Goal: Find contact information: Find contact information

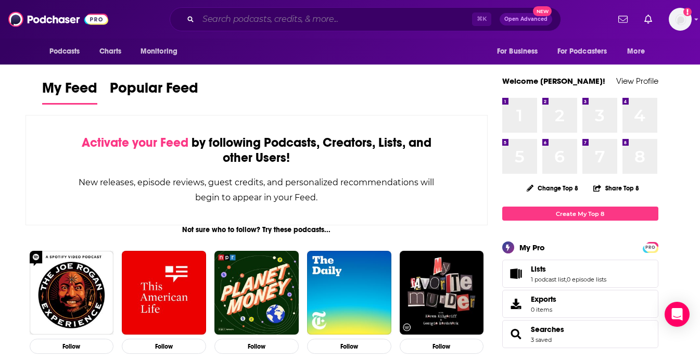
click at [272, 19] on input "Search podcasts, credits, & more..." at bounding box center [335, 19] width 274 height 17
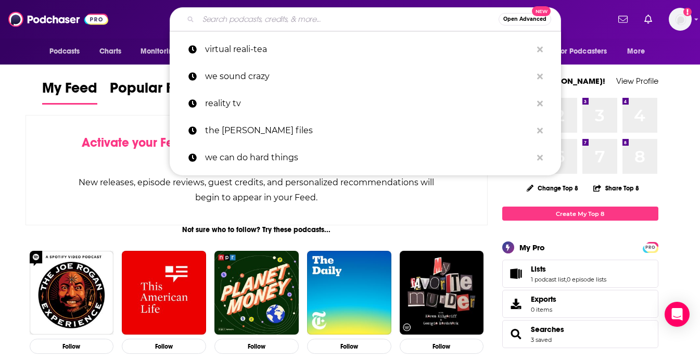
paste input "C"
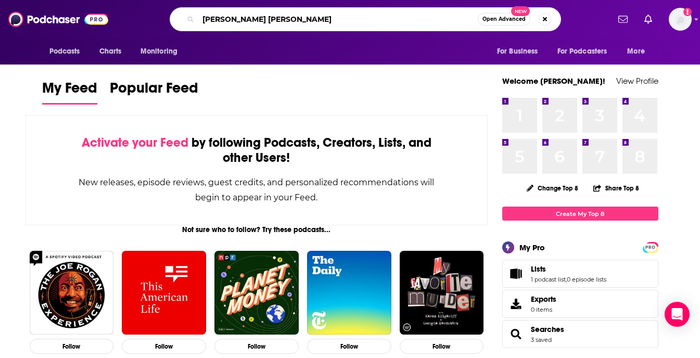
type input "[PERSON_NAME] [PERSON_NAME]"
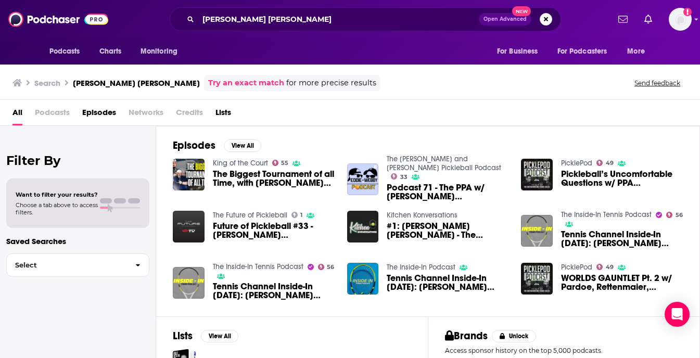
click at [694, 27] on div "Podcasts Charts Monitoring [PERSON_NAME] [PERSON_NAME] Open Advanced New For Bu…" at bounding box center [350, 19] width 700 height 39
click at [694, 22] on div "Podcasts Charts Monitoring [PERSON_NAME] [PERSON_NAME] Open Advanced New For Bu…" at bounding box center [350, 19] width 700 height 39
click at [686, 10] on icon "Add a profile image" at bounding box center [687, 12] width 8 height 8
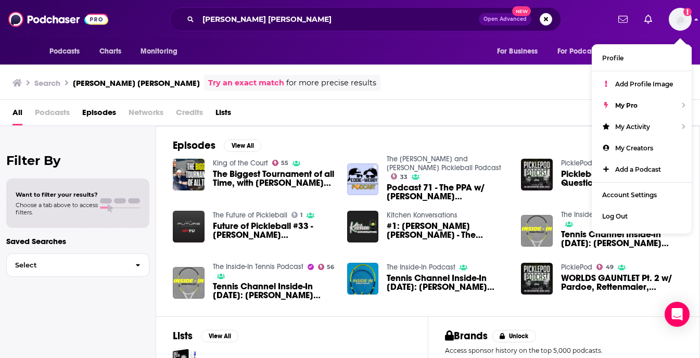
click at [685, 12] on icon "Add a profile image" at bounding box center [687, 12] width 8 height 8
click at [391, 137] on div "Episodes View All King of the Court 55 The Biggest Tournament of all Time, with…" at bounding box center [428, 221] width 544 height 190
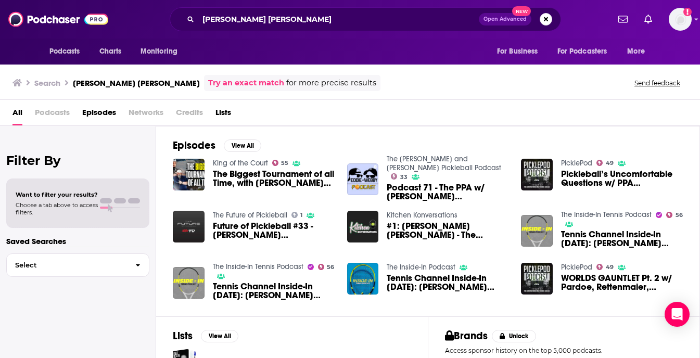
click at [193, 113] on span "Credits" at bounding box center [189, 114] width 27 height 21
click at [185, 109] on span "Credits" at bounding box center [189, 114] width 27 height 21
click at [50, 114] on span "Podcasts" at bounding box center [52, 114] width 35 height 21
click at [253, 175] on span "The Biggest Tournament of all Time, with [PERSON_NAME] [PERSON_NAME]" at bounding box center [274, 179] width 122 height 18
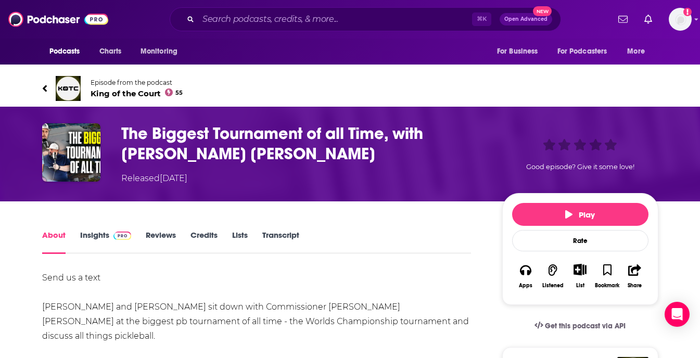
click at [118, 92] on span "King of the Court 55" at bounding box center [137, 93] width 93 height 10
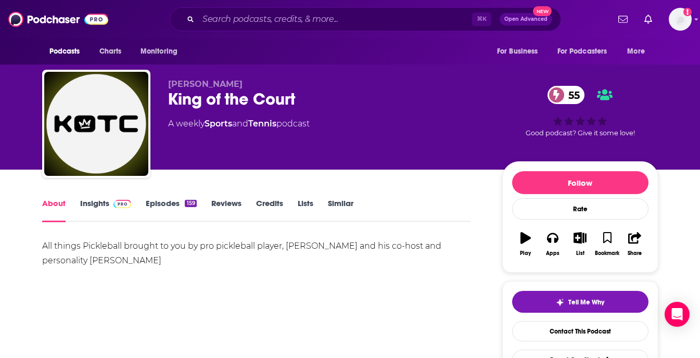
click at [165, 207] on link "Episodes 159" at bounding box center [171, 210] width 50 height 24
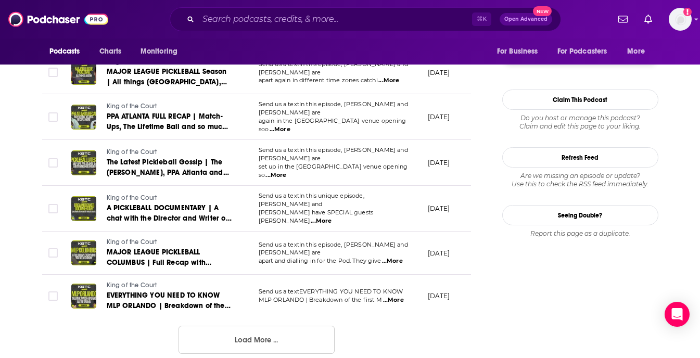
scroll to position [1081, 0]
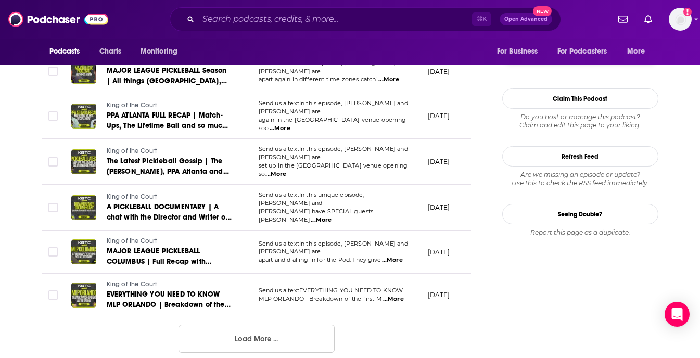
click at [259, 325] on button "Load More ..." at bounding box center [256, 339] width 156 height 28
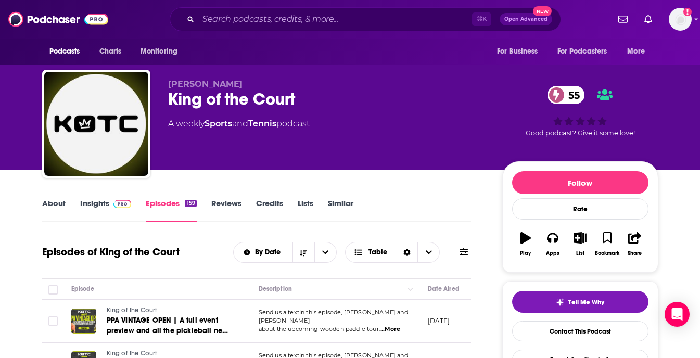
scroll to position [-2, 0]
click at [243, 25] on input "Search podcasts, credits, & more..." at bounding box center [335, 19] width 274 height 17
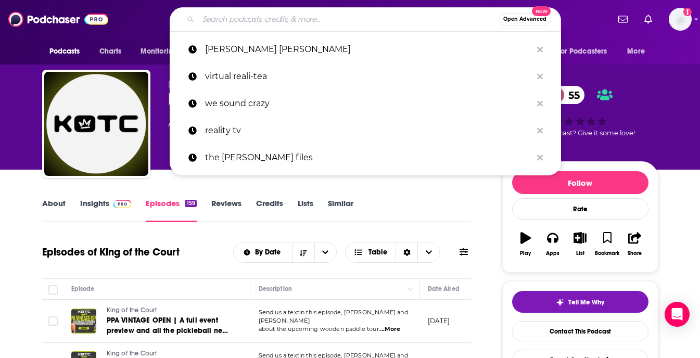
scroll to position [0, 0]
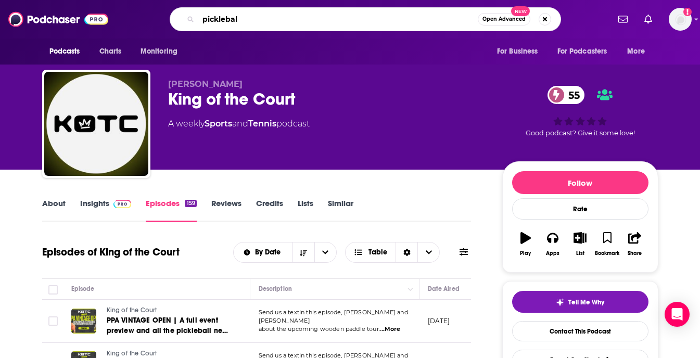
type input "pickleball"
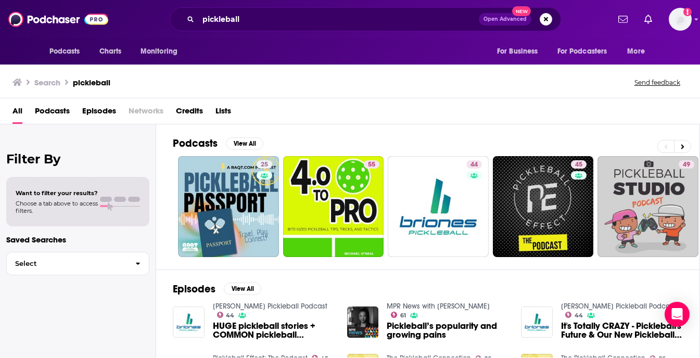
click at [183, 114] on span "Credits" at bounding box center [189, 113] width 27 height 21
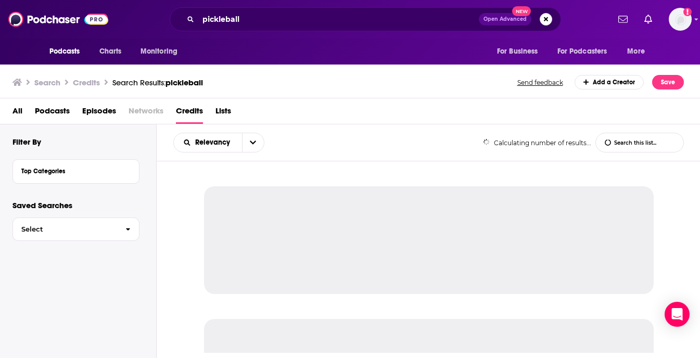
click at [185, 112] on span "Credits" at bounding box center [189, 113] width 27 height 21
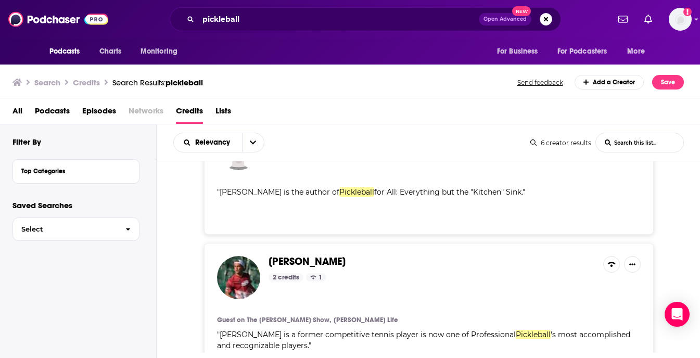
scroll to position [441, 0]
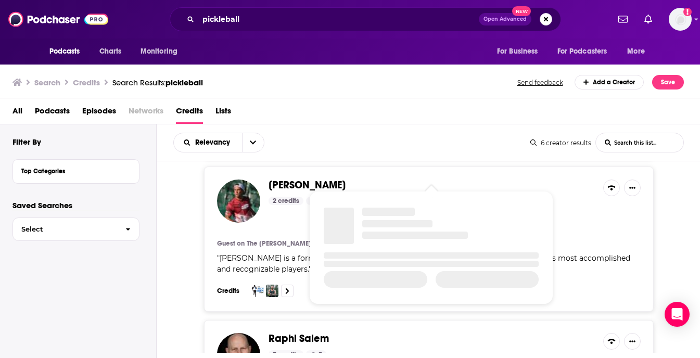
click at [313, 178] on span "[PERSON_NAME]" at bounding box center [307, 184] width 77 height 13
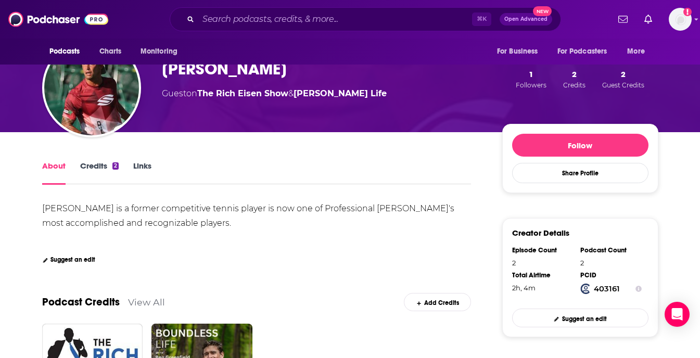
scroll to position [262, 0]
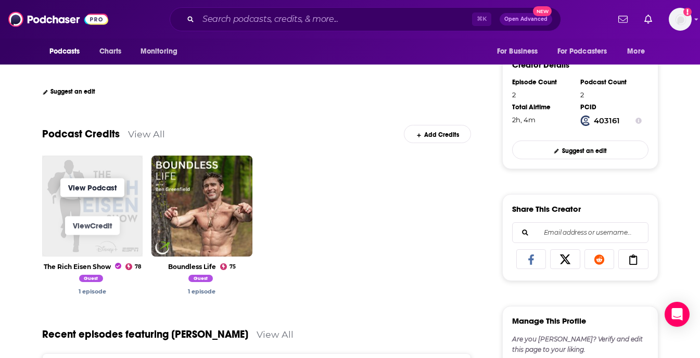
click at [104, 187] on link "View Podcast" at bounding box center [92, 187] width 64 height 19
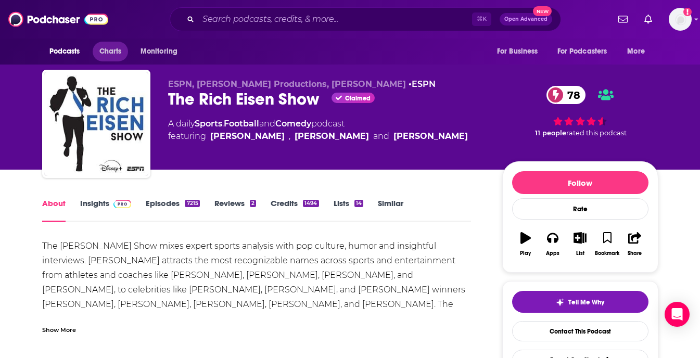
click at [111, 52] on span "Charts" at bounding box center [110, 51] width 22 height 15
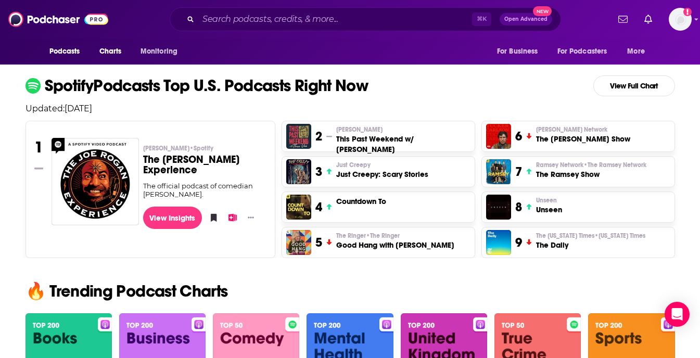
scroll to position [436, 0]
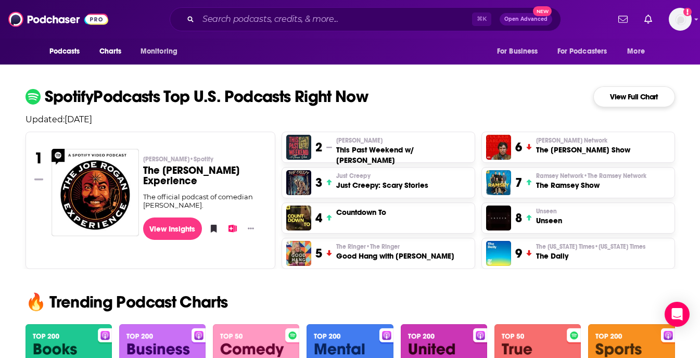
click at [612, 87] on link "View Full Chart" at bounding box center [634, 96] width 82 height 21
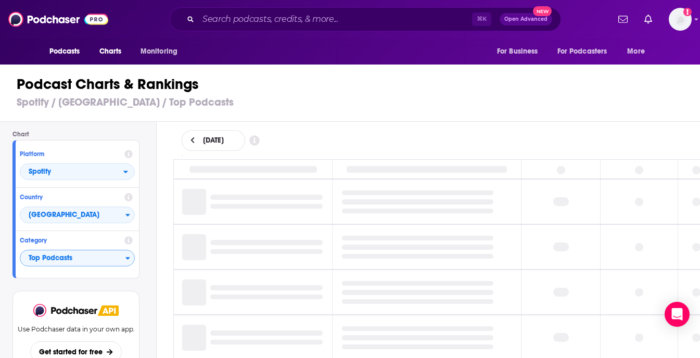
scroll to position [28, 0]
click at [116, 258] on span "Top Podcasts" at bounding box center [72, 259] width 105 height 18
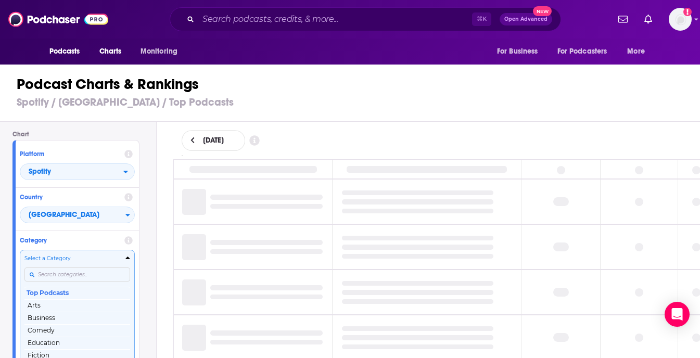
scroll to position [0, 0]
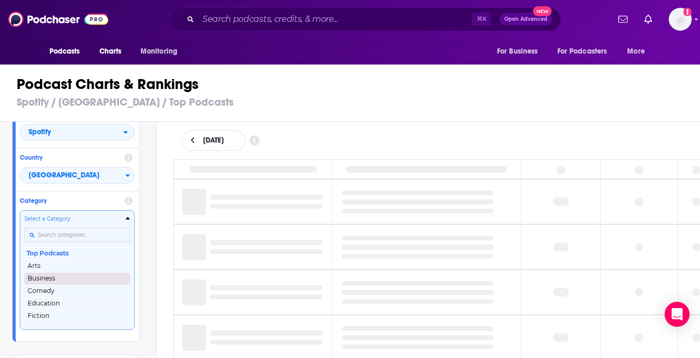
click at [54, 278] on button "Business" at bounding box center [77, 278] width 106 height 12
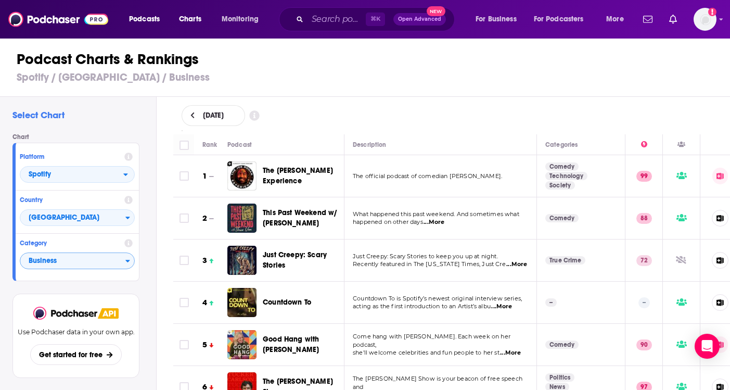
scroll to position [105, 0]
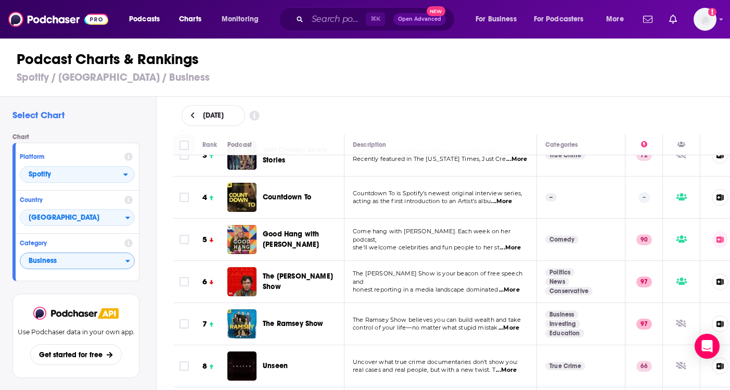
click at [102, 261] on span "Business" at bounding box center [72, 261] width 105 height 18
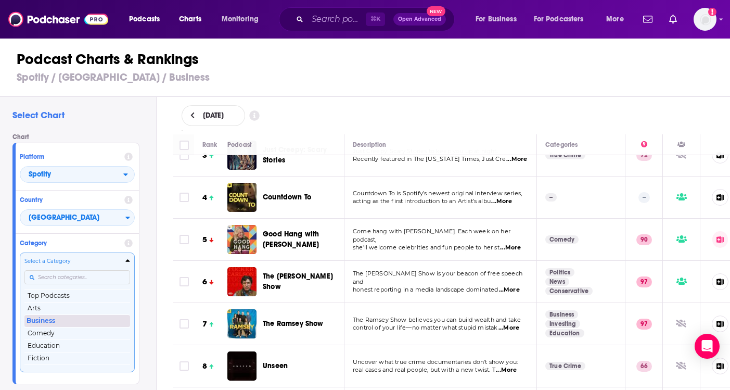
click at [60, 322] on button "Business" at bounding box center [77, 320] width 106 height 12
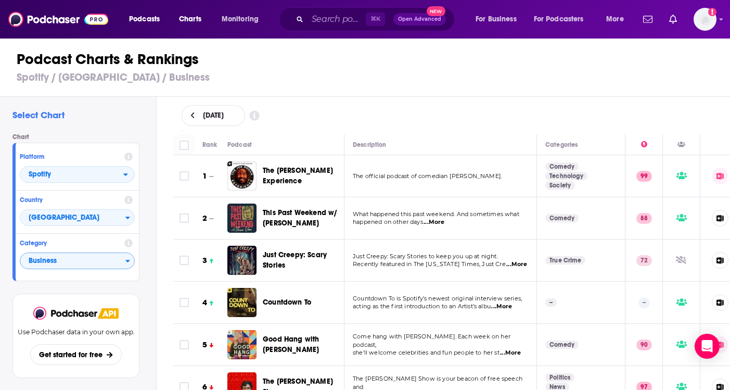
scroll to position [0, 0]
click at [105, 260] on span "Business" at bounding box center [72, 261] width 105 height 18
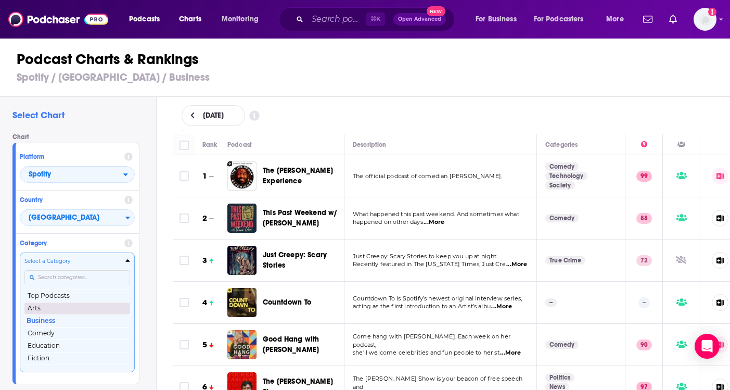
click at [66, 308] on button "Arts" at bounding box center [77, 308] width 106 height 12
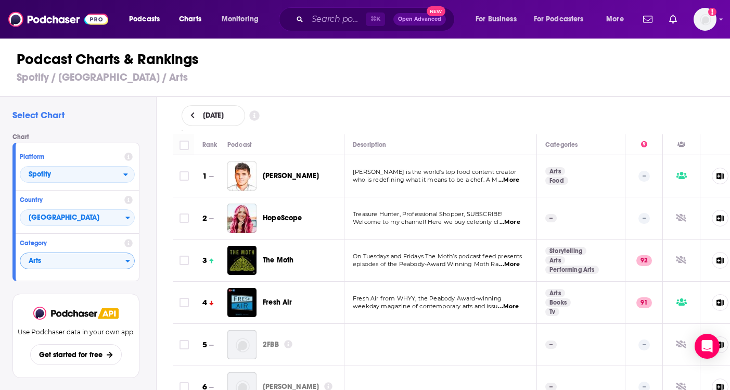
click at [74, 262] on span "Arts" at bounding box center [72, 261] width 105 height 18
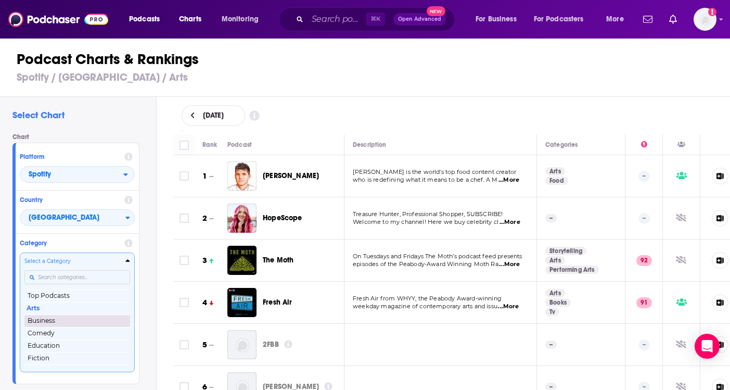
click at [57, 322] on button "Business" at bounding box center [77, 320] width 106 height 12
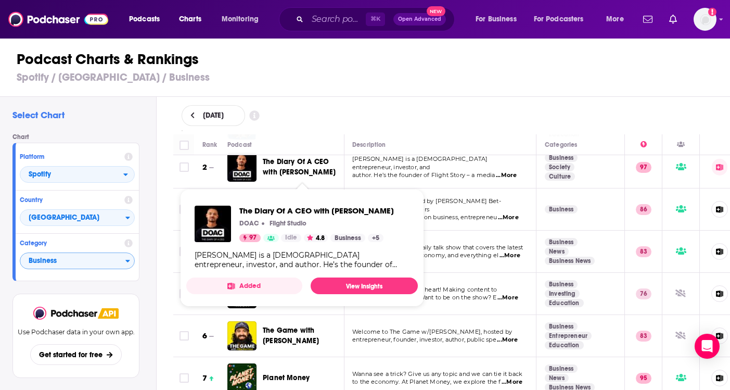
scroll to position [50, 1]
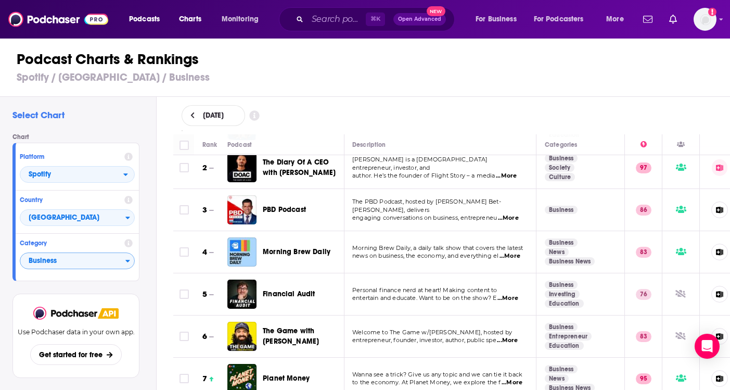
click at [513, 172] on span "...More" at bounding box center [506, 176] width 21 height 8
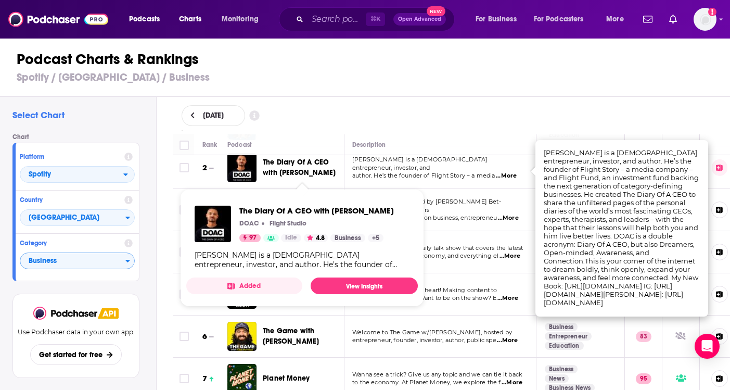
click at [301, 171] on span "The Diary Of A CEO with [PERSON_NAME]" at bounding box center [299, 167] width 73 height 19
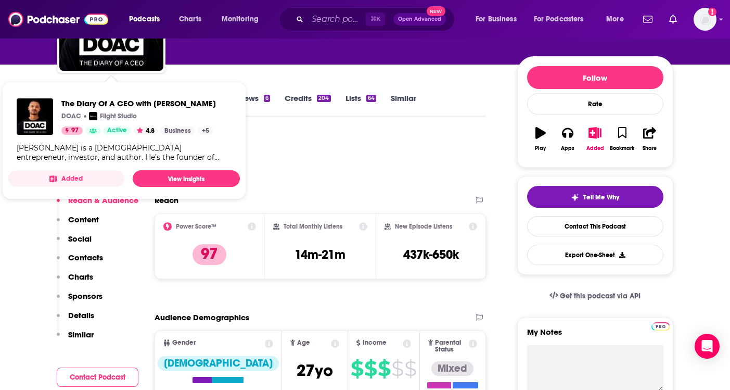
scroll to position [91, 0]
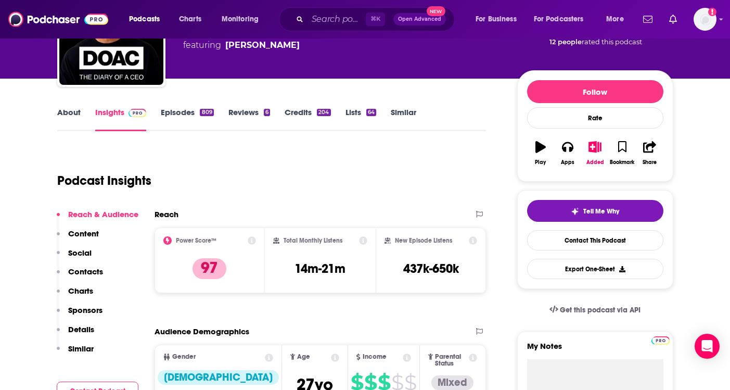
click at [182, 111] on link "Episodes 809" at bounding box center [187, 119] width 53 height 24
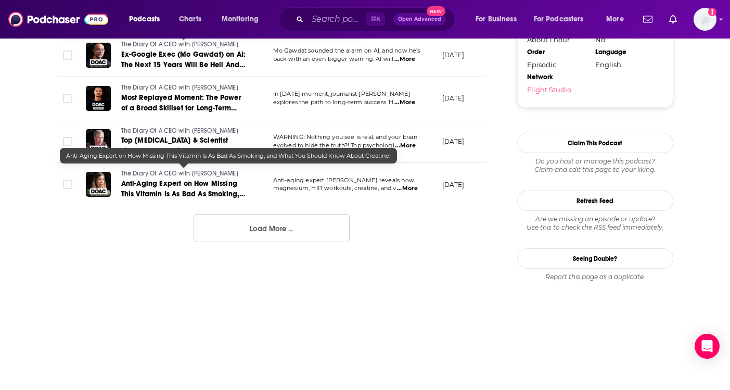
scroll to position [1173, 0]
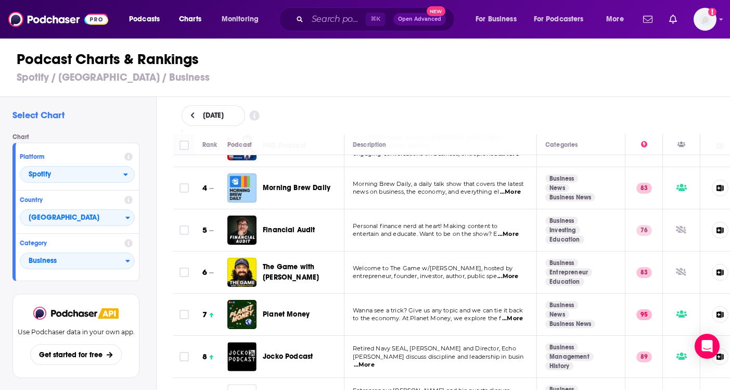
scroll to position [117, 0]
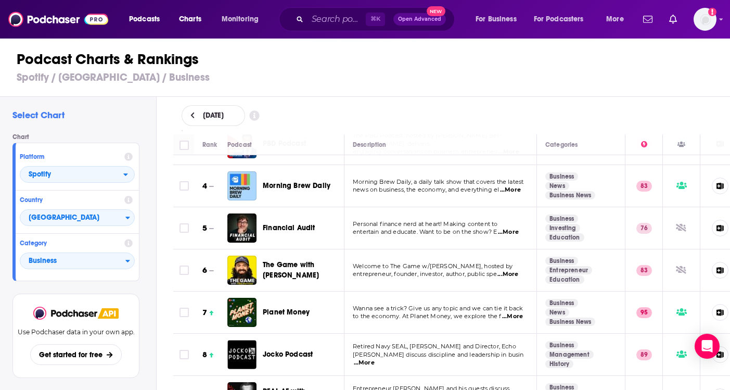
click at [510, 275] on span "...More" at bounding box center [507, 274] width 21 height 8
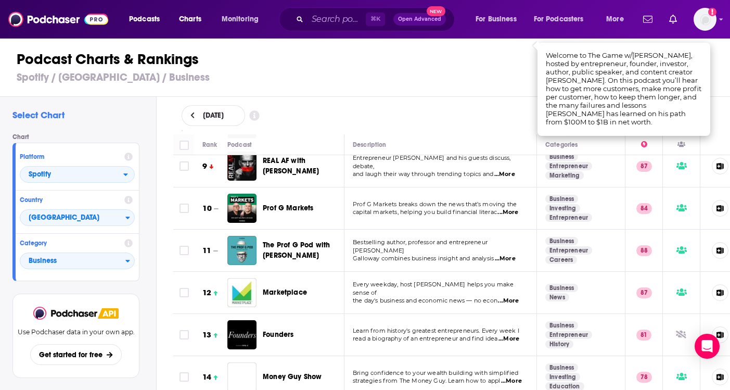
scroll to position [348, 0]
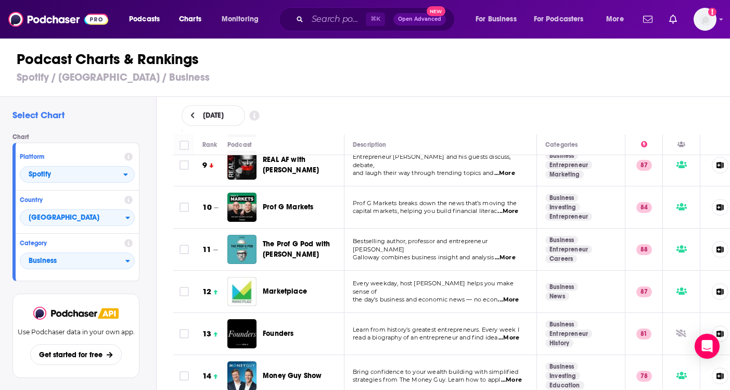
click at [512, 339] on span "...More" at bounding box center [509, 338] width 21 height 8
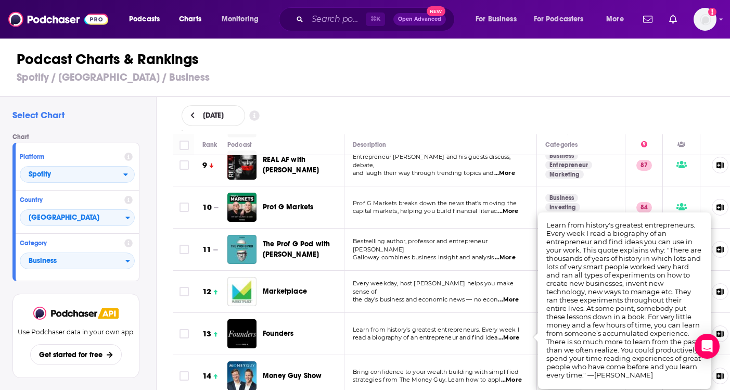
click at [513, 338] on span "...More" at bounding box center [509, 338] width 21 height 8
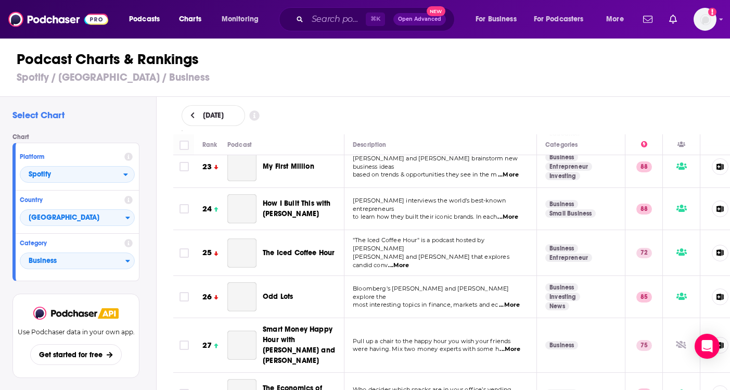
scroll to position [941, 0]
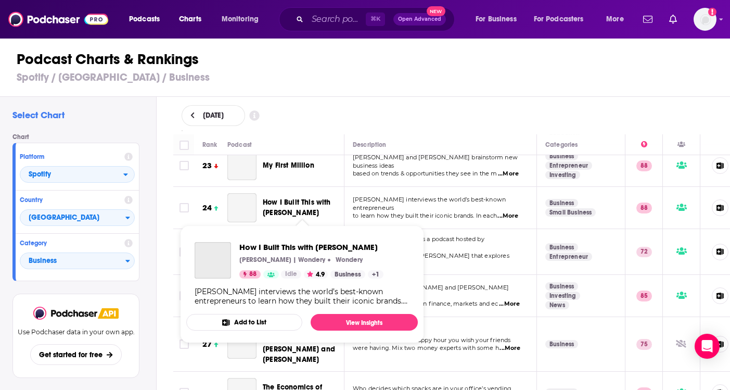
click at [289, 198] on span "How I Built This with [PERSON_NAME]" at bounding box center [297, 207] width 68 height 19
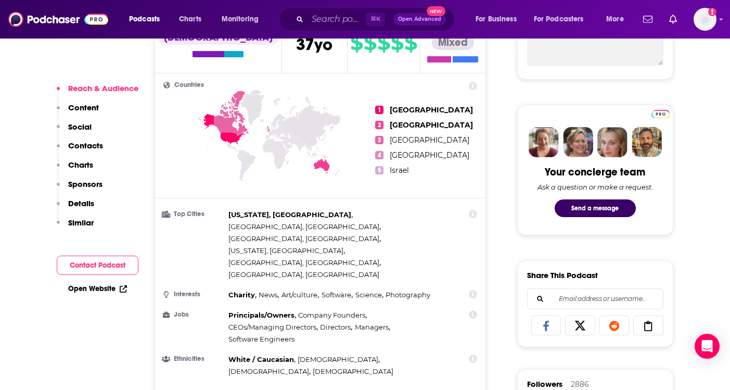
scroll to position [341, 0]
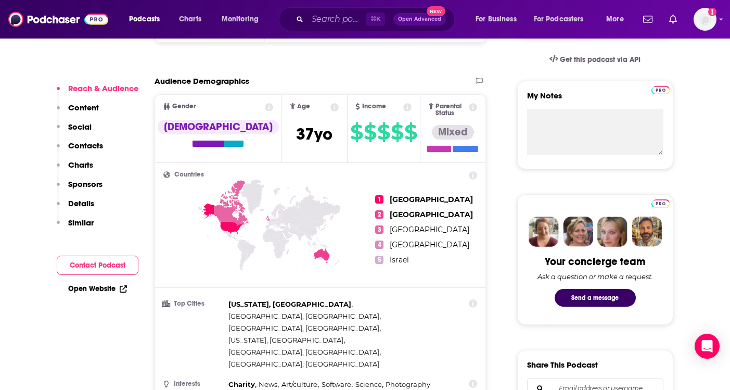
click at [87, 108] on p "Content" at bounding box center [83, 108] width 31 height 10
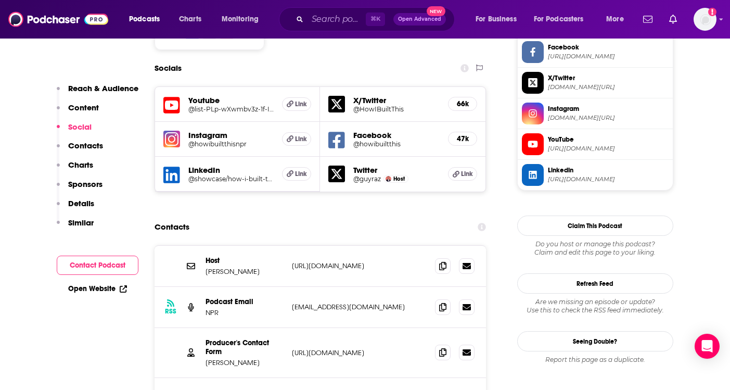
scroll to position [988, 0]
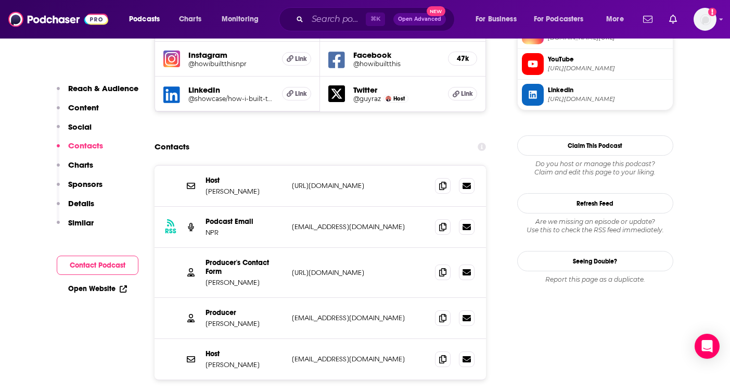
click at [365, 248] on div "Producer's Contact Form [PERSON_NAME] [URL][DOMAIN_NAME] [URL][DOMAIN_NAME]" at bounding box center [321, 273] width 332 height 50
click at [377, 248] on div "Producer's Contact Form [PERSON_NAME] [URL][DOMAIN_NAME] [URL][DOMAIN_NAME]" at bounding box center [321, 273] width 332 height 50
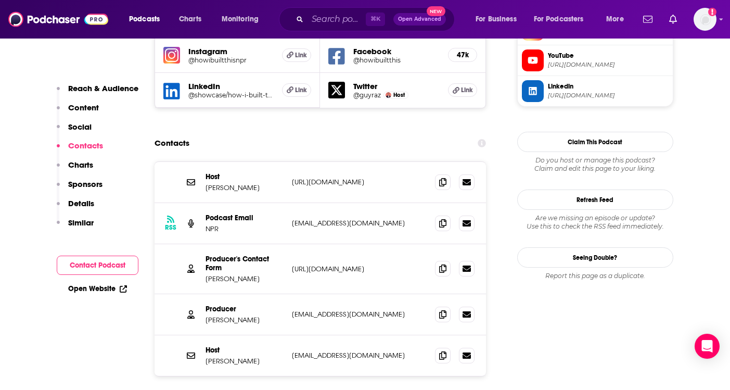
scroll to position [993, 0]
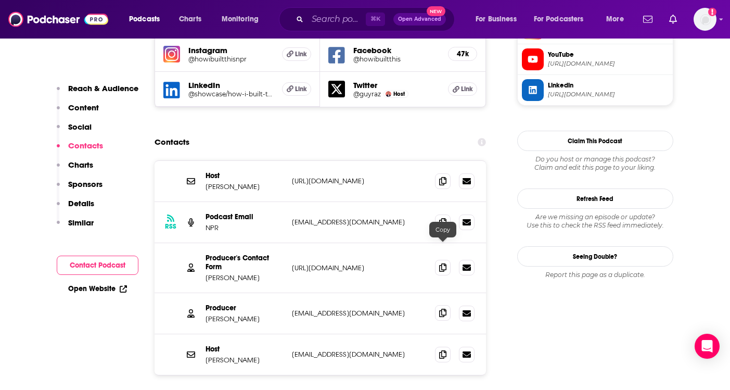
click at [446, 309] on icon at bounding box center [442, 313] width 7 height 8
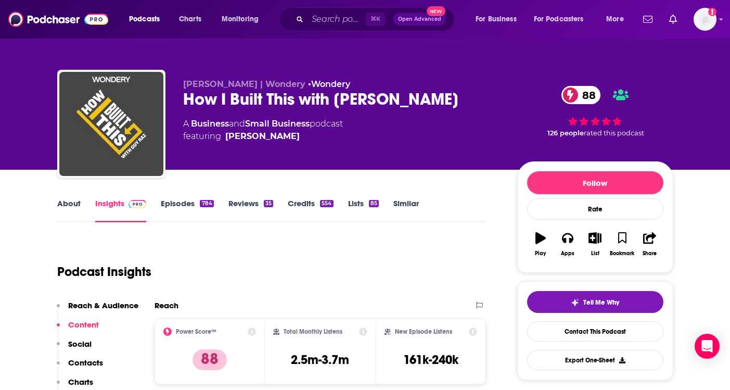
scroll to position [0, 0]
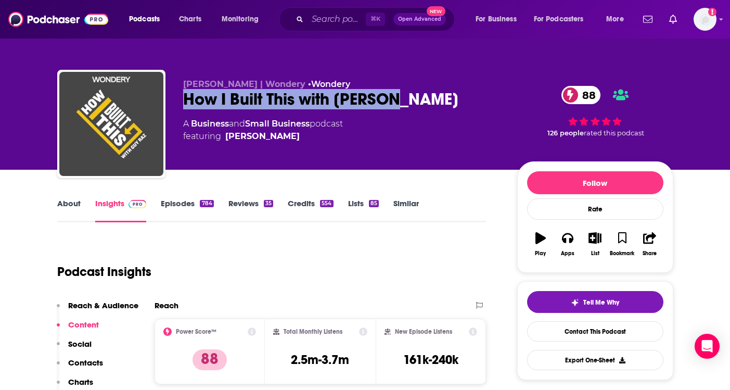
drag, startPoint x: 414, startPoint y: 95, endPoint x: 184, endPoint y: 93, distance: 230.0
click at [184, 93] on div "How I Built This with [PERSON_NAME] 88" at bounding box center [341, 99] width 317 height 20
copy h2 "How I Built This with [PERSON_NAME]"
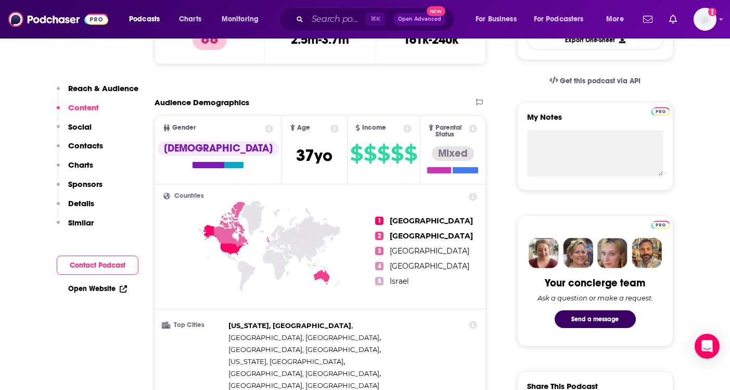
scroll to position [72, 0]
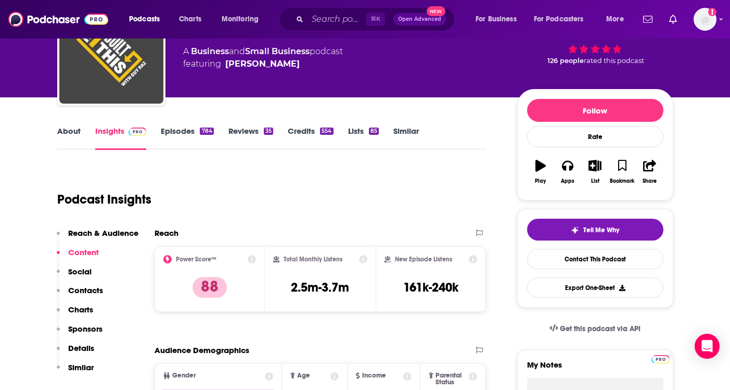
click at [169, 137] on link "Episodes 784" at bounding box center [187, 138] width 53 height 24
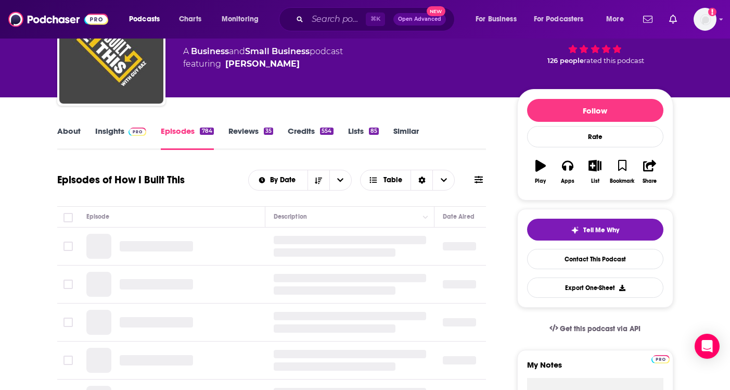
click at [175, 110] on div "[PERSON_NAME] | Wondery • Wondery How I Built This with [PERSON_NAME] 88 A Busi…" at bounding box center [365, 53] width 616 height 112
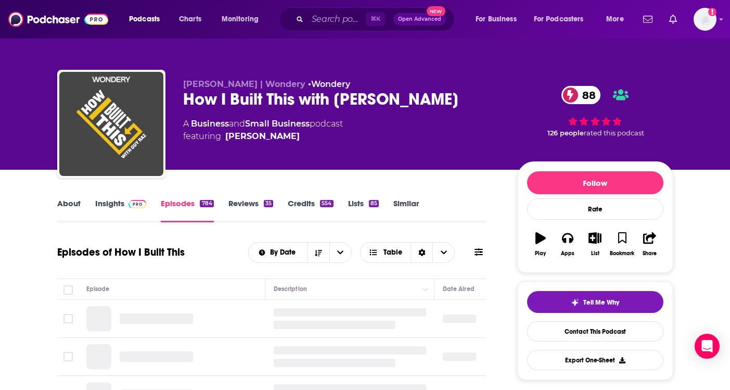
scroll to position [175, 0]
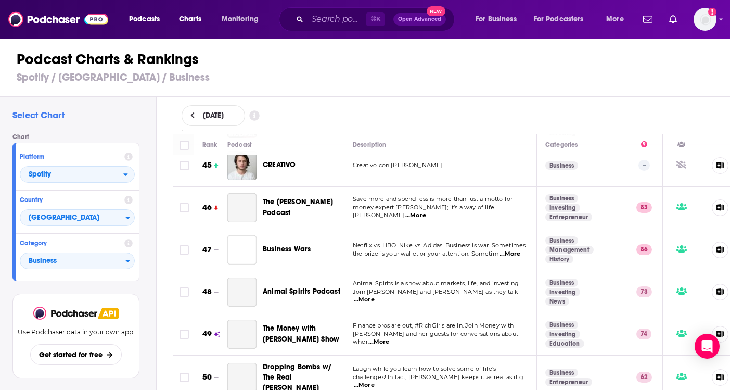
scroll to position [1887, 0]
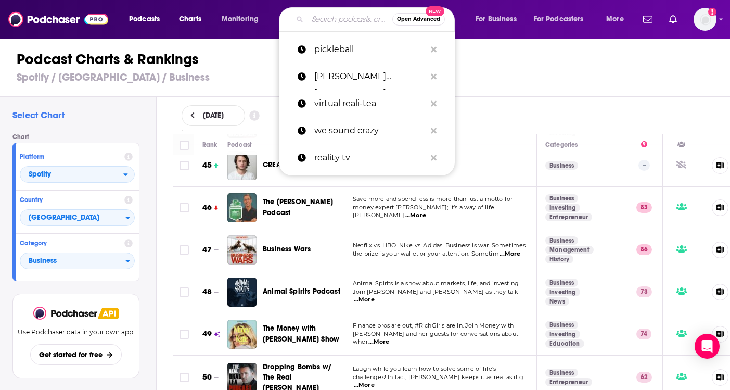
click at [329, 17] on input "Search podcasts, credits, & more..." at bounding box center [350, 19] width 85 height 17
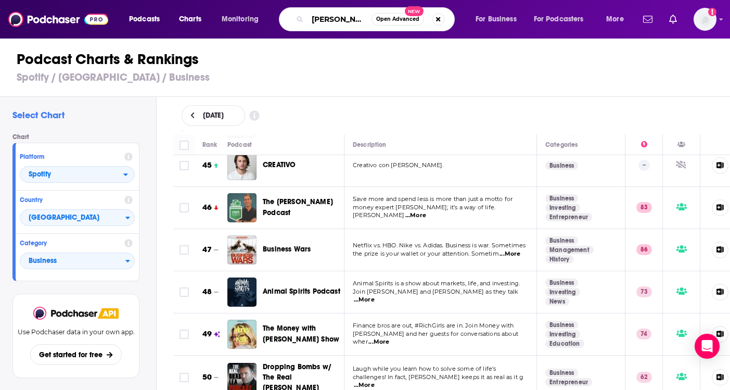
type input "[PERSON_NAME]"
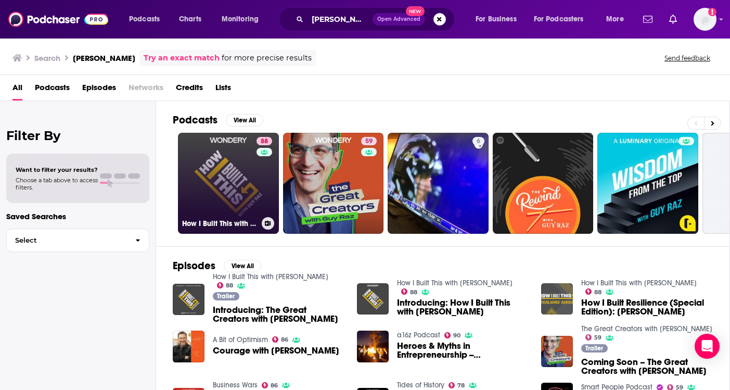
click at [254, 206] on link "88 How I Built This with [PERSON_NAME]" at bounding box center [228, 183] width 101 height 101
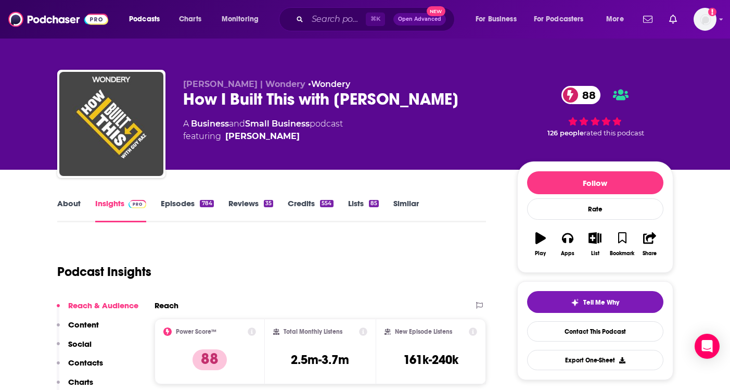
click at [302, 202] on link "Credits 554" at bounding box center [310, 210] width 45 height 24
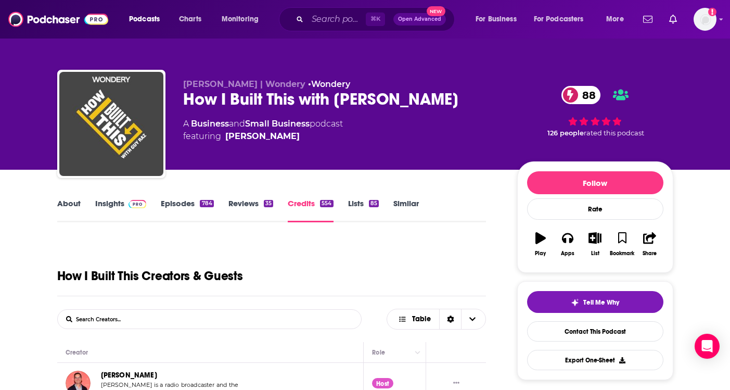
scroll to position [110, 0]
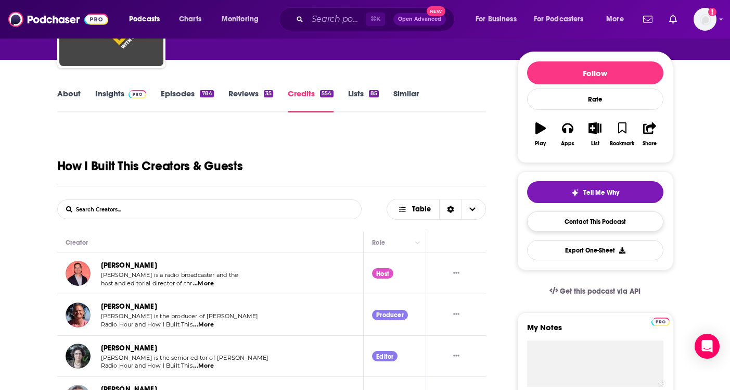
click at [575, 219] on link "Contact This Podcast" at bounding box center [595, 221] width 136 height 20
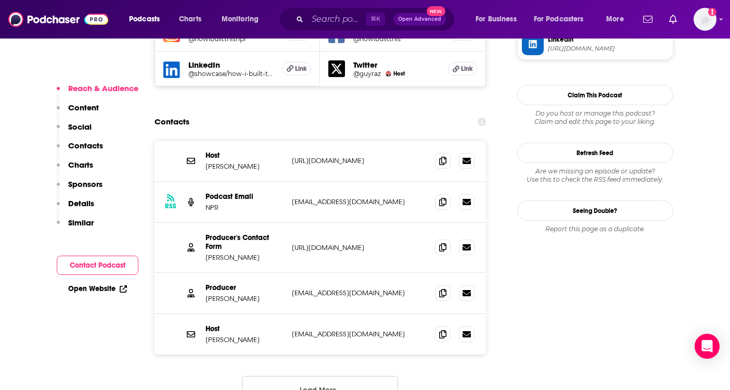
scroll to position [1012, 0]
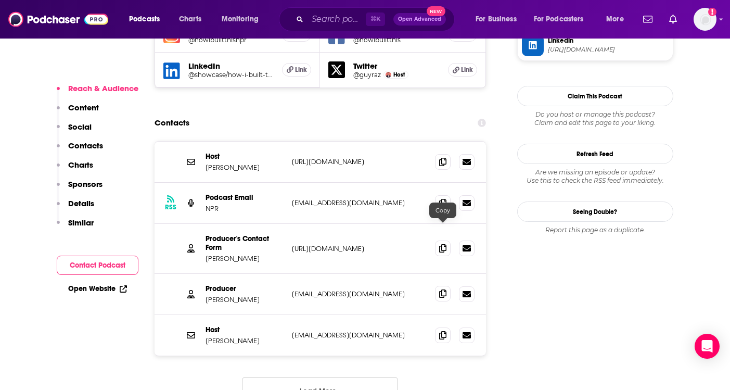
click at [443, 289] on icon at bounding box center [442, 293] width 7 height 8
click at [446, 289] on icon at bounding box center [442, 293] width 7 height 8
click at [443, 289] on icon at bounding box center [442, 293] width 7 height 8
drag, startPoint x: 199, startPoint y: 234, endPoint x: 247, endPoint y: 235, distance: 47.9
click at [247, 274] on div "Producer [PERSON_NAME] [EMAIL_ADDRESS][DOMAIN_NAME] [EMAIL_ADDRESS][DOMAIN_NAME]" at bounding box center [321, 294] width 332 height 41
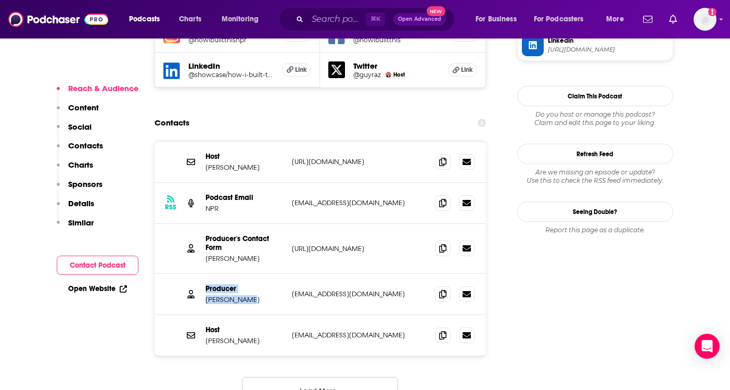
click at [247, 295] on p "[PERSON_NAME]" at bounding box center [245, 299] width 78 height 9
drag, startPoint x: 263, startPoint y: 235, endPoint x: 207, endPoint y: 236, distance: 56.7
click at [207, 295] on p "[PERSON_NAME]" at bounding box center [245, 299] width 78 height 9
copy p "[PERSON_NAME]"
click at [236, 274] on div "Producer [PERSON_NAME] [EMAIL_ADDRESS][DOMAIN_NAME] [EMAIL_ADDRESS][DOMAIN_NAME]" at bounding box center [321, 294] width 332 height 41
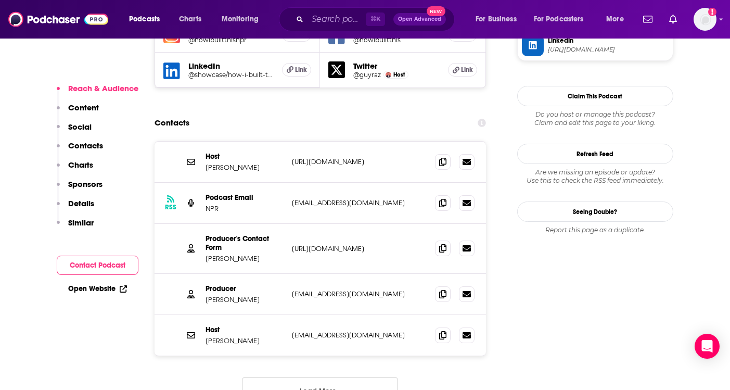
click at [403, 244] on p "[URL][DOMAIN_NAME]" at bounding box center [359, 248] width 135 height 9
drag, startPoint x: 291, startPoint y: 180, endPoint x: 420, endPoint y: 181, distance: 129.6
click at [420, 224] on div "Producer's Contact Form [PERSON_NAME] [URL][DOMAIN_NAME] [URL][DOMAIN_NAME]" at bounding box center [321, 249] width 332 height 50
copy p "[URL][DOMAIN_NAME]"
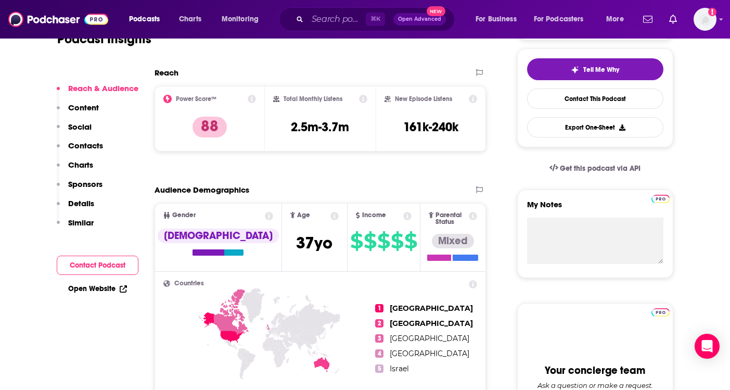
scroll to position [78, 0]
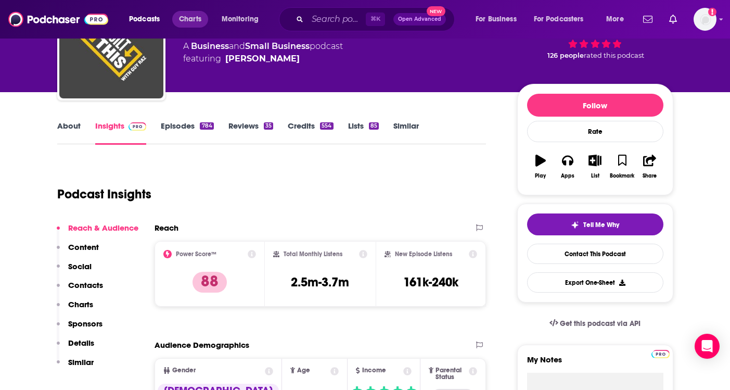
click at [190, 18] on span "Charts" at bounding box center [190, 19] width 22 height 15
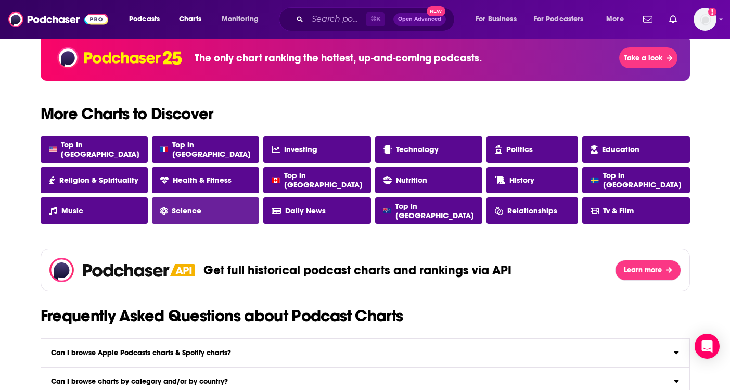
scroll to position [585, 0]
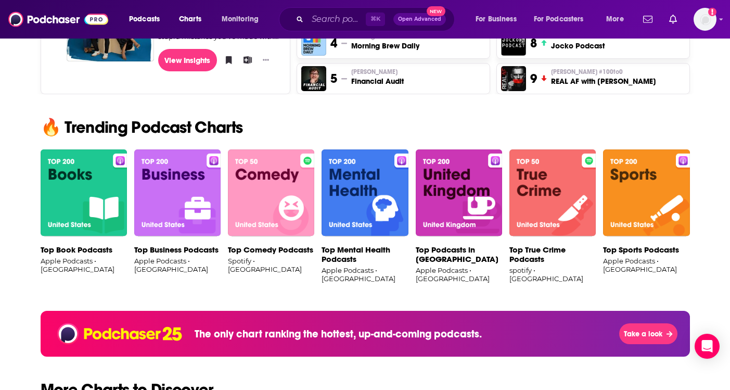
click at [175, 210] on img at bounding box center [177, 192] width 86 height 87
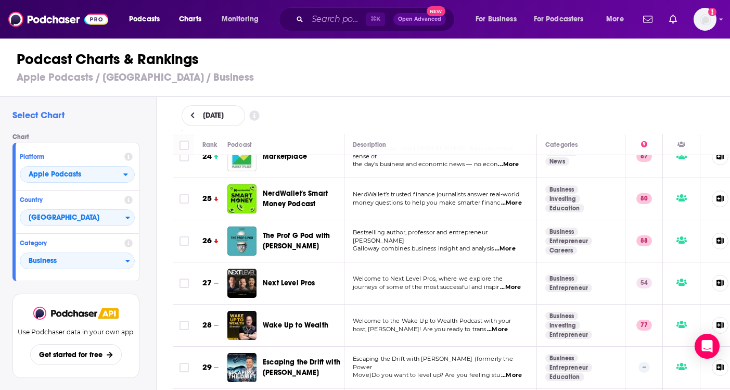
scroll to position [1395, 0]
